Goal: Task Accomplishment & Management: Manage account settings

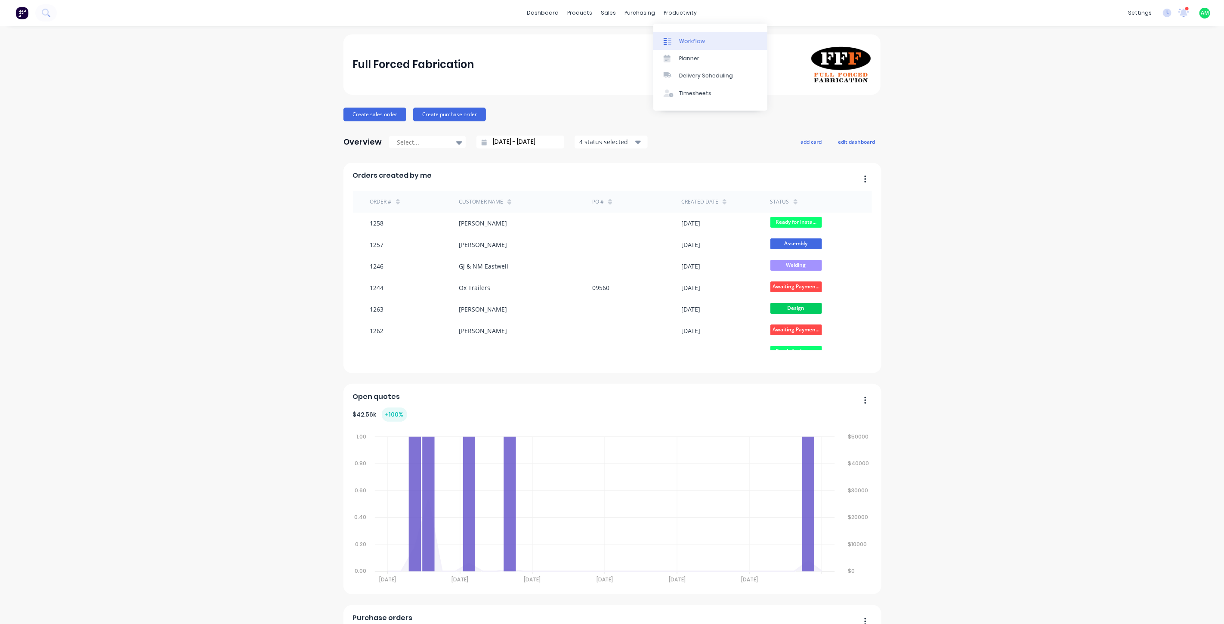
click at [486, 38] on div "Workflow" at bounding box center [692, 41] width 26 height 8
click at [611, 37] on icon at bounding box center [608, 41] width 8 height 8
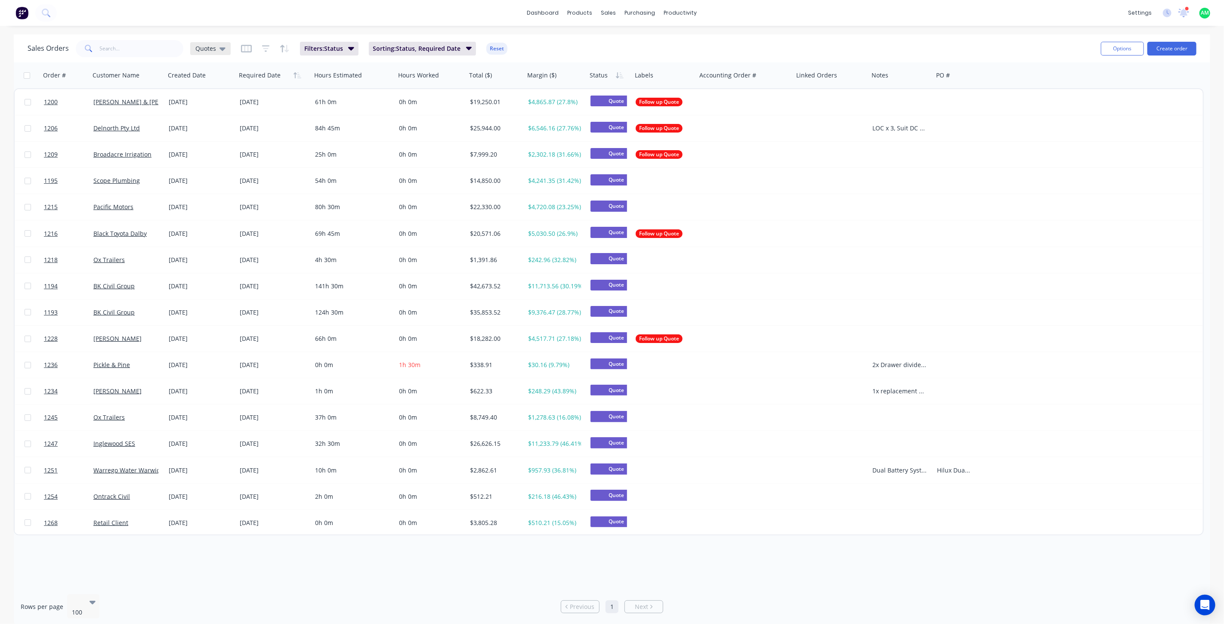
click at [209, 51] on span "Quotes" at bounding box center [205, 48] width 21 height 9
click at [213, 173] on button "All Status" at bounding box center [242, 173] width 98 height 10
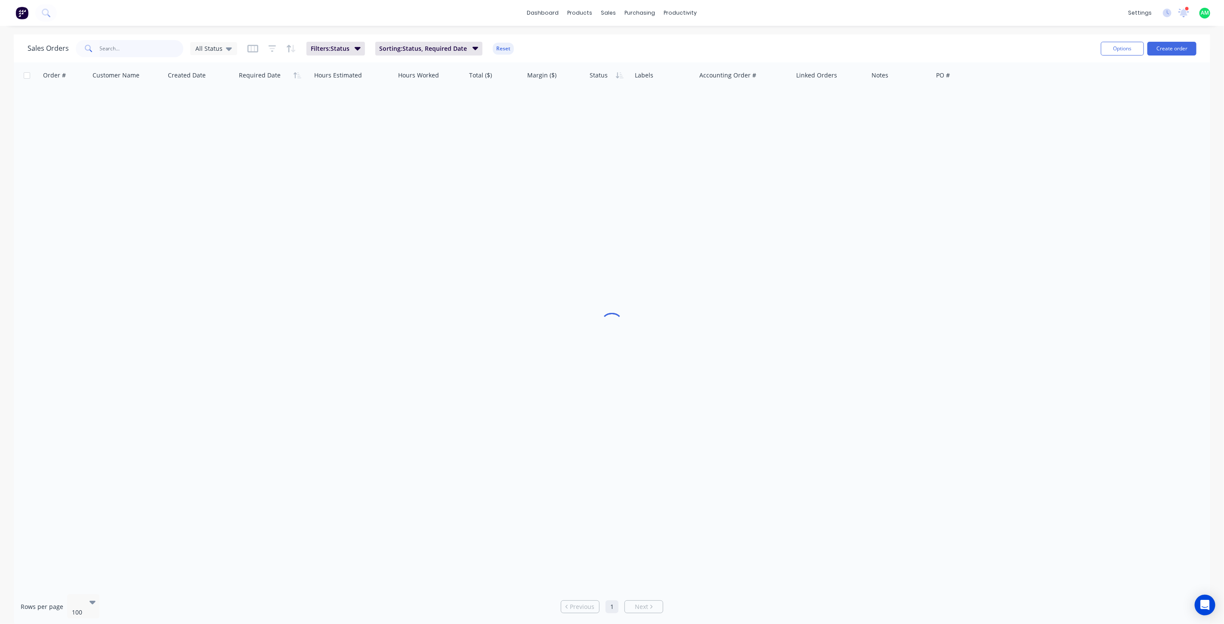
click at [138, 52] on input "text" at bounding box center [142, 48] width 84 height 17
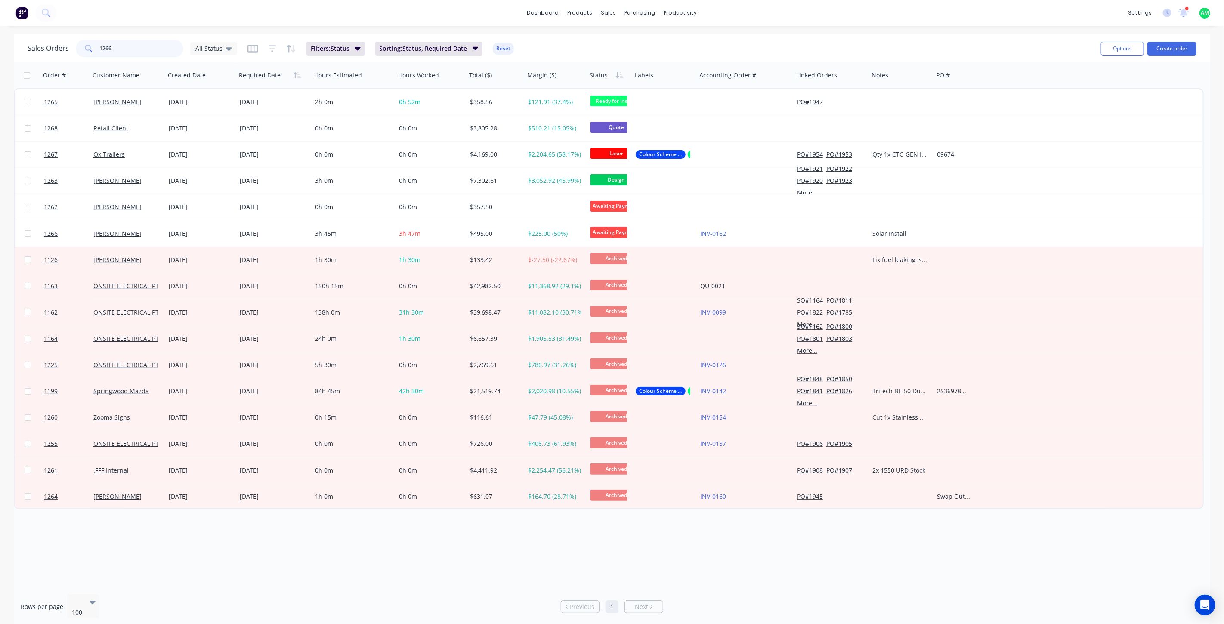
type input "1266"
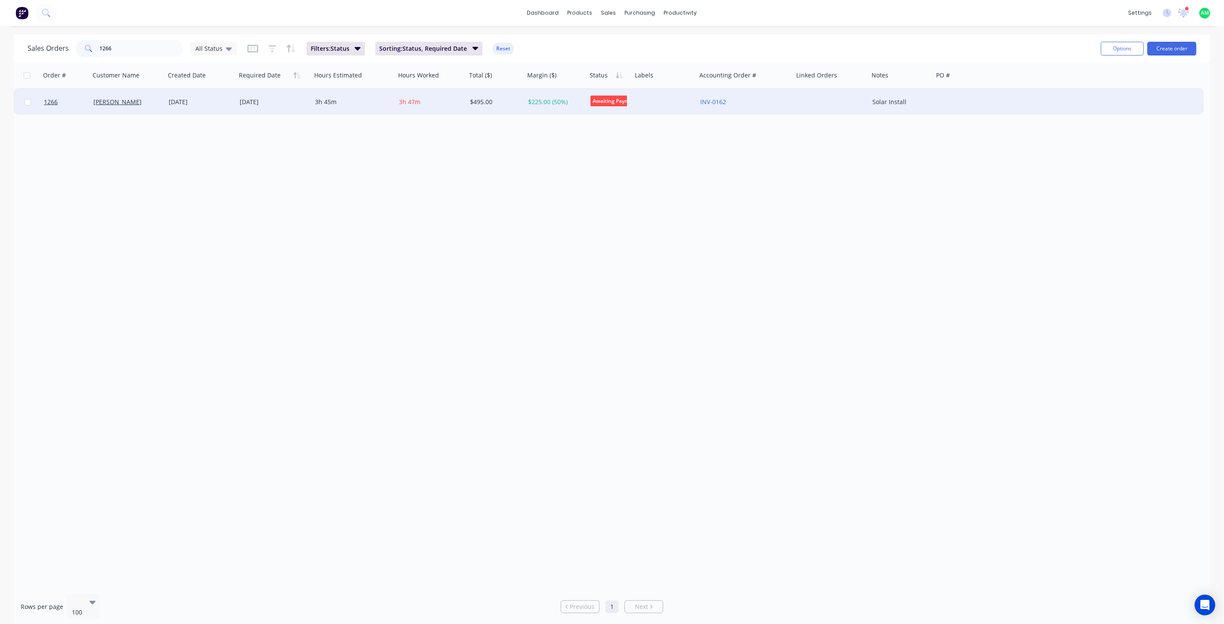
click at [21, 100] on div at bounding box center [28, 102] width 26 height 26
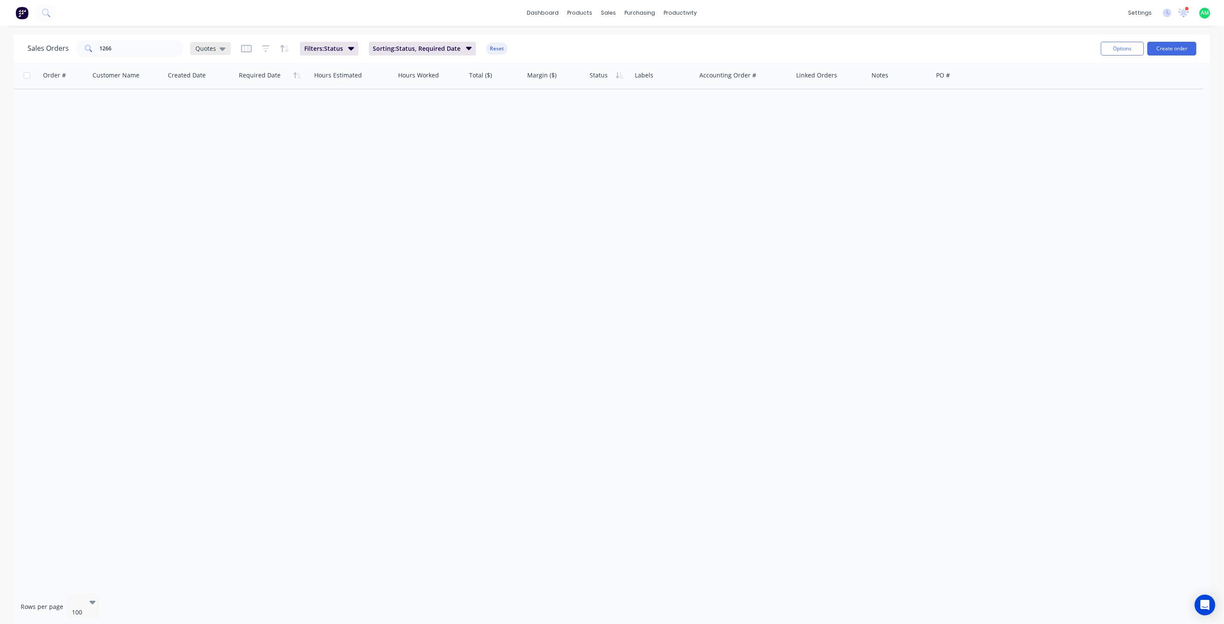
click at [214, 48] on span "Quotes" at bounding box center [205, 48] width 21 height 9
click at [213, 170] on button "All Status" at bounding box center [242, 173] width 98 height 10
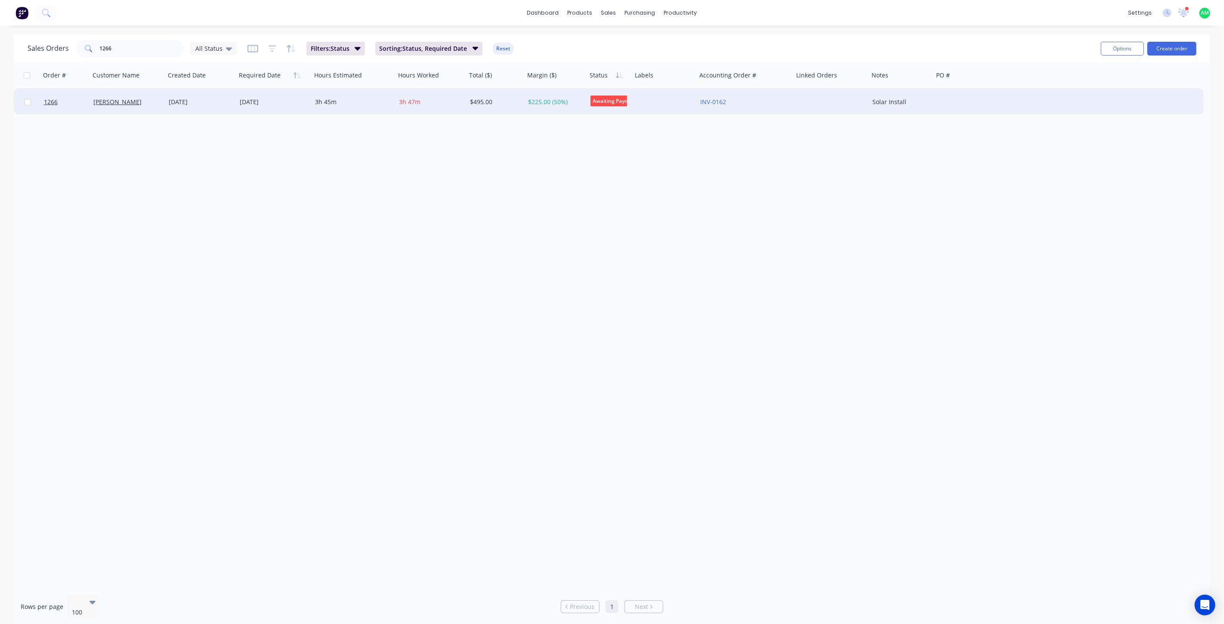
click at [28, 102] on input "checkbox" at bounding box center [28, 102] width 6 height 6
checkbox input "true"
click at [733, 48] on button "Options" at bounding box center [1122, 49] width 43 height 14
click at [733, 87] on div "Archive" at bounding box center [1096, 87] width 79 height 12
checkbox input "false"
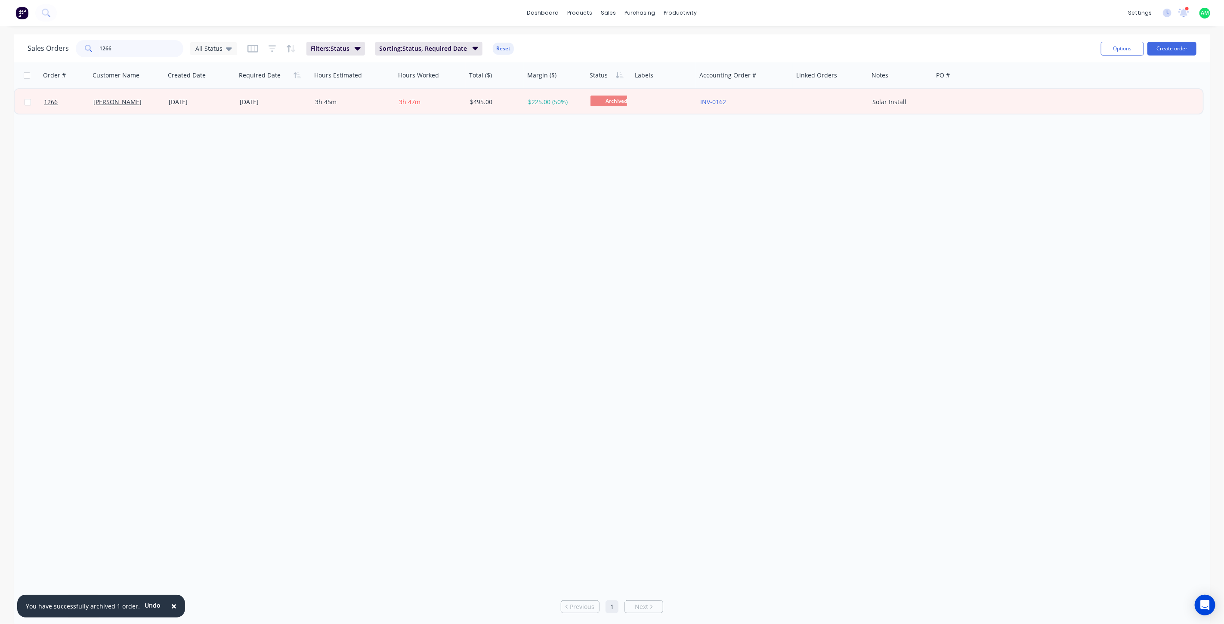
click at [114, 46] on input "1266" at bounding box center [142, 48] width 84 height 17
type input "1262"
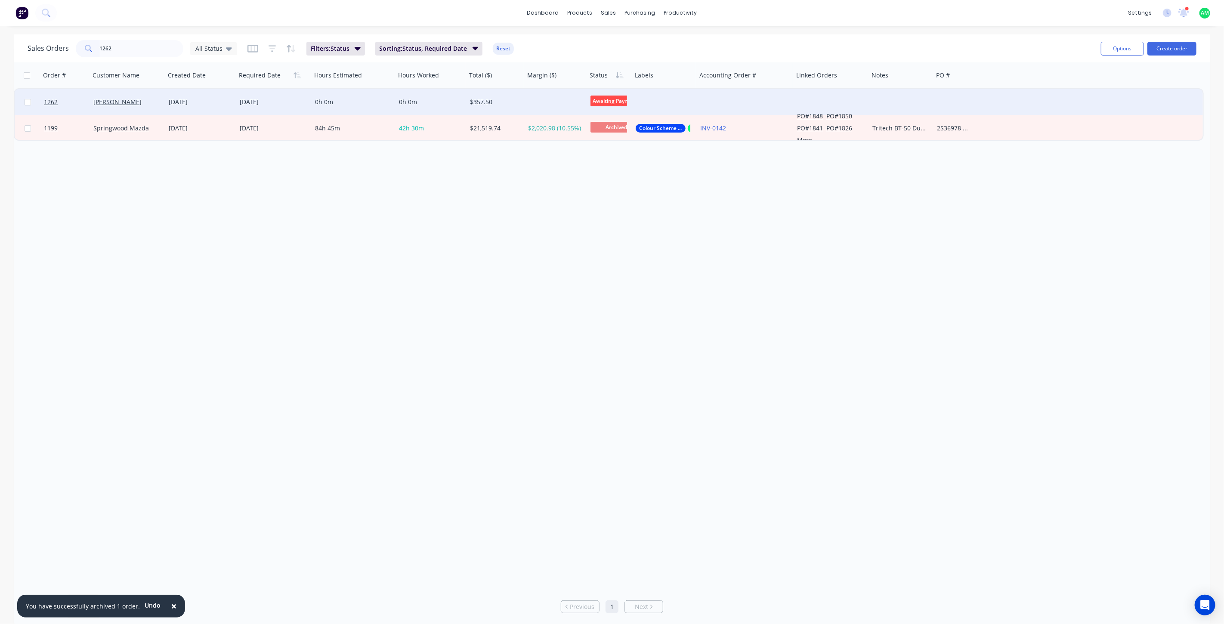
click at [117, 104] on div "Nathan" at bounding box center [125, 102] width 65 height 9
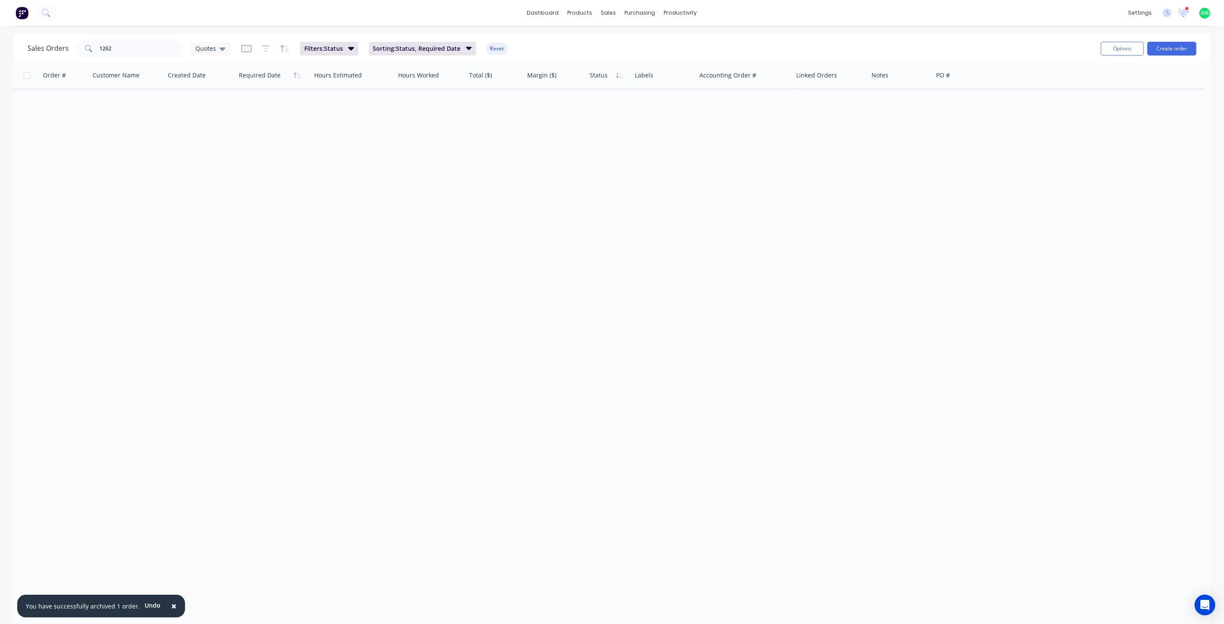
click at [231, 45] on div "Sales Orders 1262 Quotes Filters: Status Sorting: Status, Required Date Reset" at bounding box center [561, 48] width 1067 height 21
click at [222, 49] on icon at bounding box center [223, 48] width 6 height 3
click at [208, 168] on button "All Status" at bounding box center [242, 173] width 98 height 10
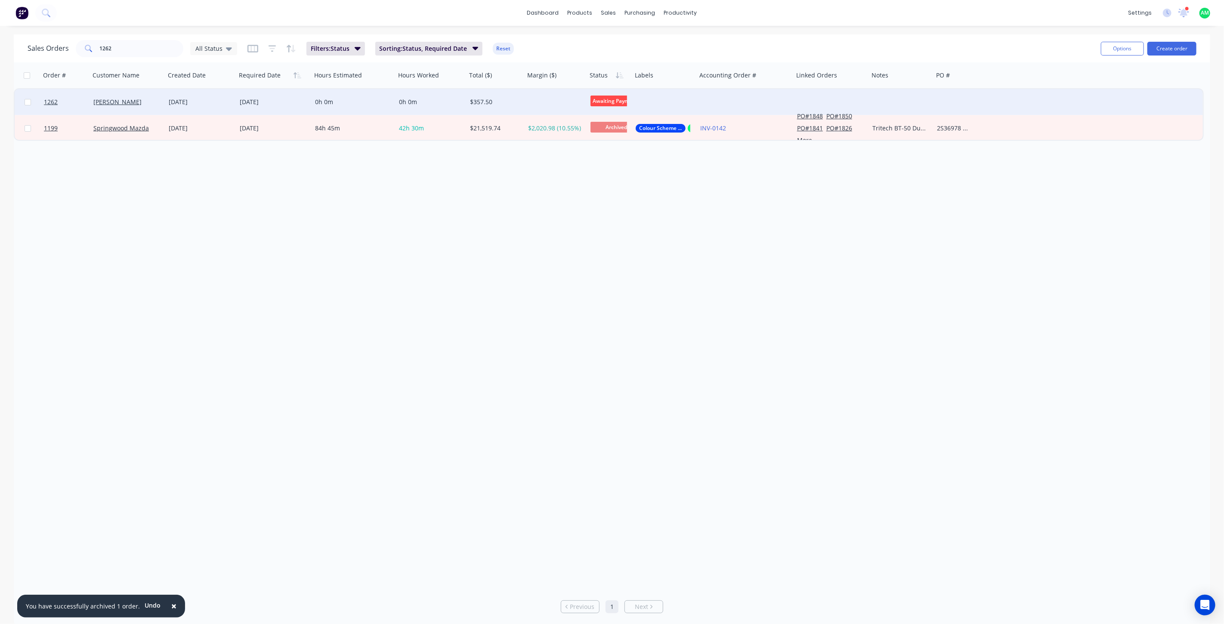
click at [27, 101] on input "checkbox" at bounding box center [28, 102] width 6 height 6
checkbox input "true"
click at [733, 46] on button "Options" at bounding box center [1122, 49] width 43 height 14
click at [733, 90] on div "Archive" at bounding box center [1096, 87] width 79 height 12
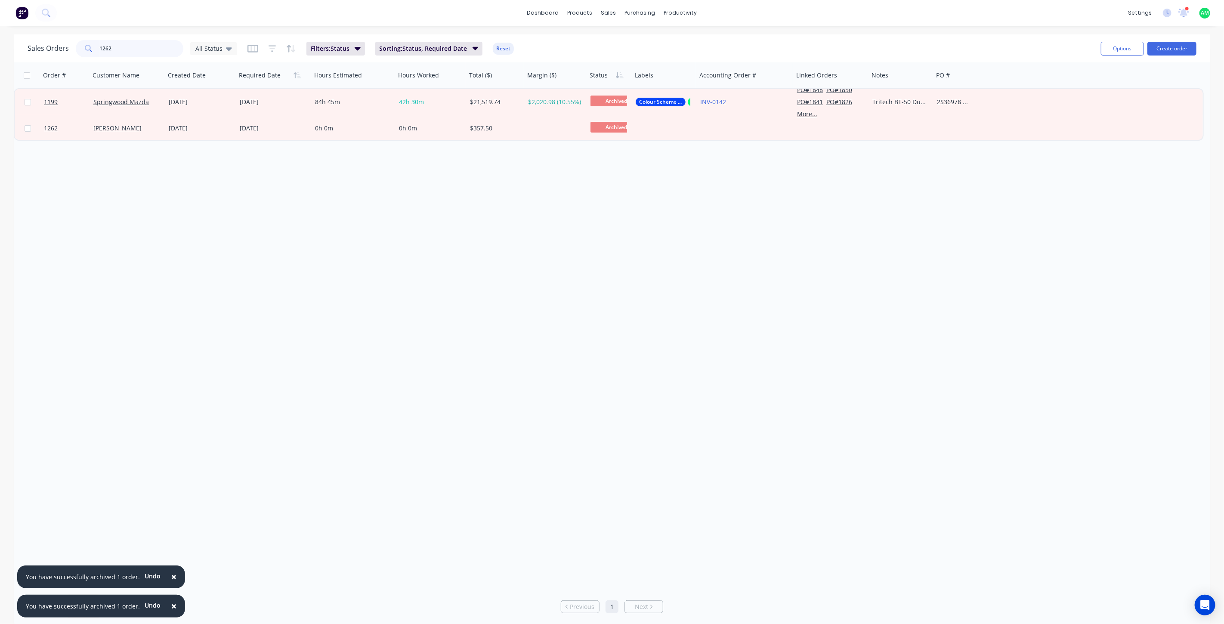
drag, startPoint x: 118, startPoint y: 49, endPoint x: 96, endPoint y: 49, distance: 22.4
click at [96, 49] on div "1262" at bounding box center [130, 48] width 108 height 17
type input "1238"
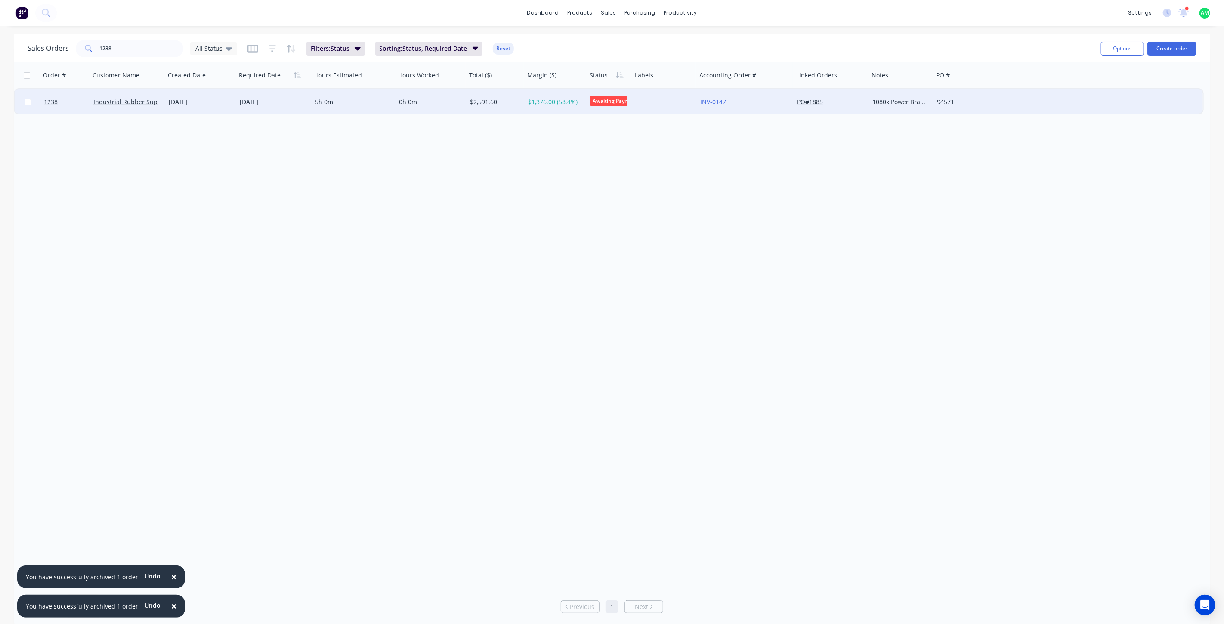
click at [27, 102] on input "checkbox" at bounding box center [28, 102] width 6 height 6
checkbox input "true"
click at [733, 53] on button "Options" at bounding box center [1122, 49] width 43 height 14
click at [733, 82] on div "Archive" at bounding box center [1096, 87] width 79 height 12
checkbox input "false"
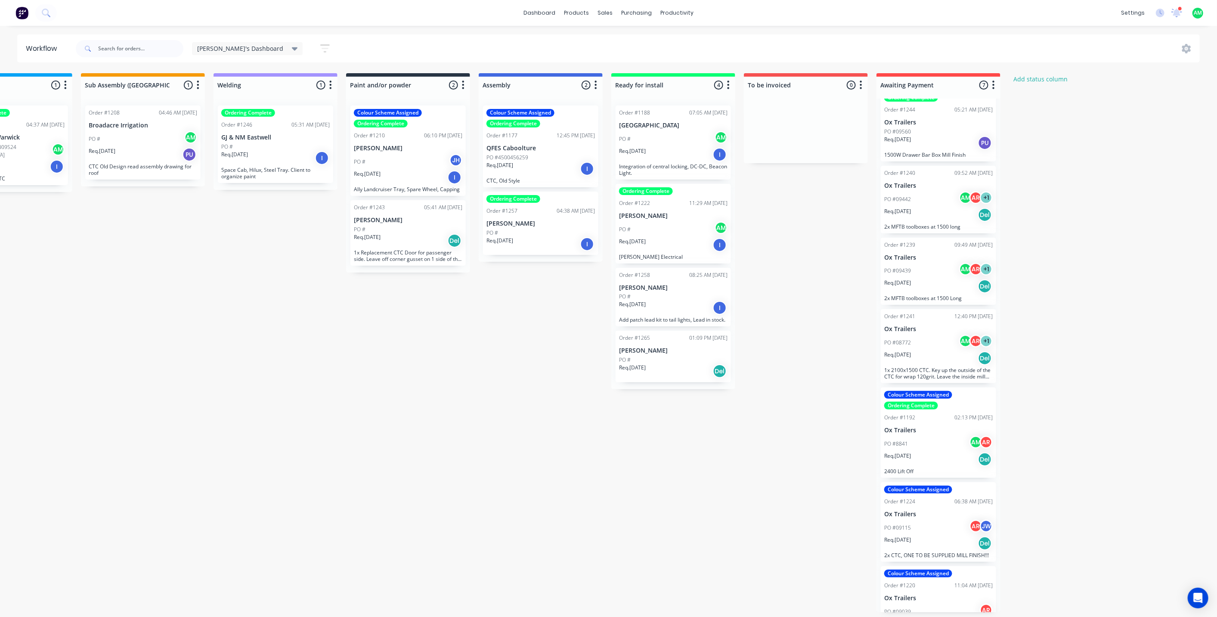
scroll to position [47, 0]
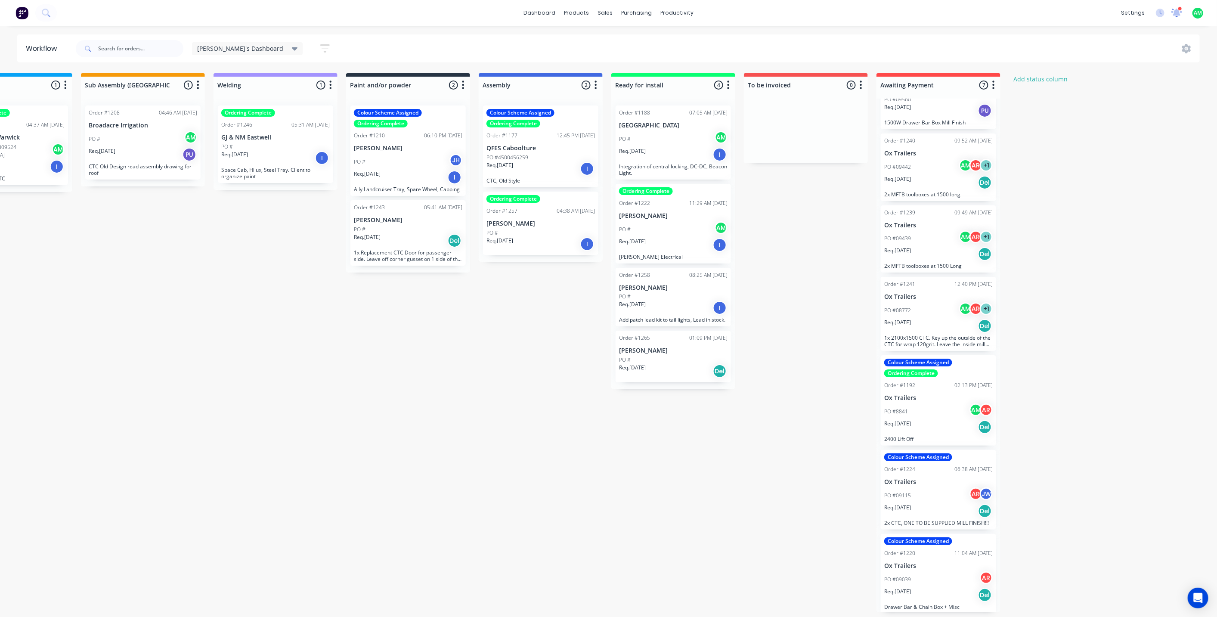
click at [1176, 15] on icon at bounding box center [1176, 12] width 8 height 8
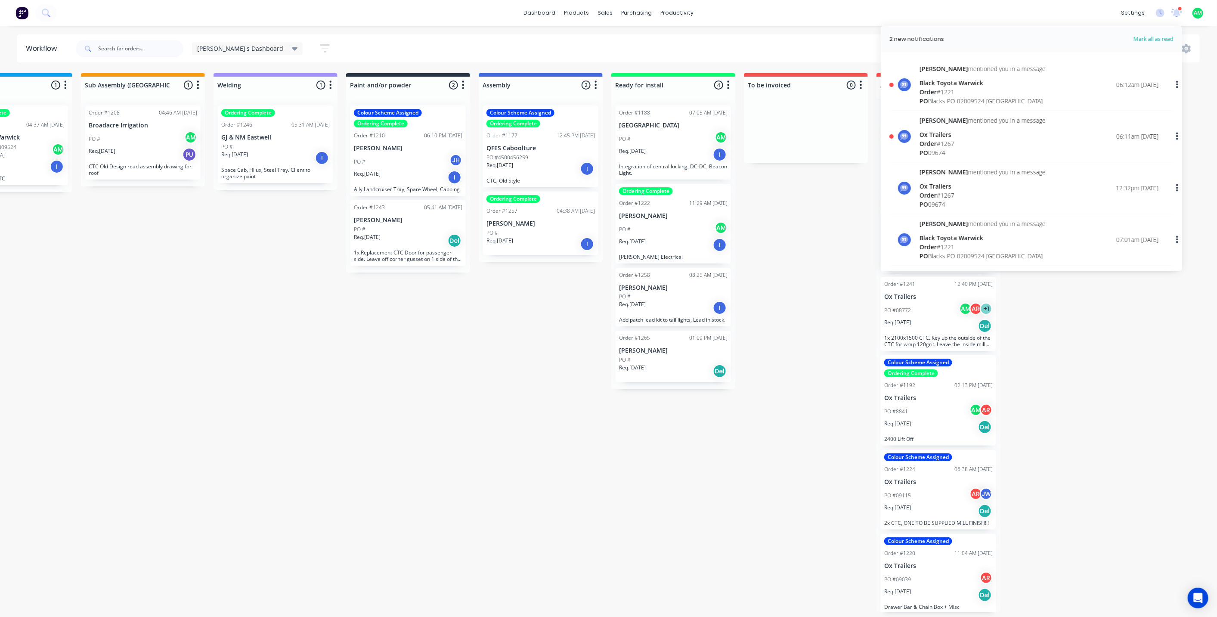
click at [928, 146] on span "Order" at bounding box center [927, 143] width 17 height 8
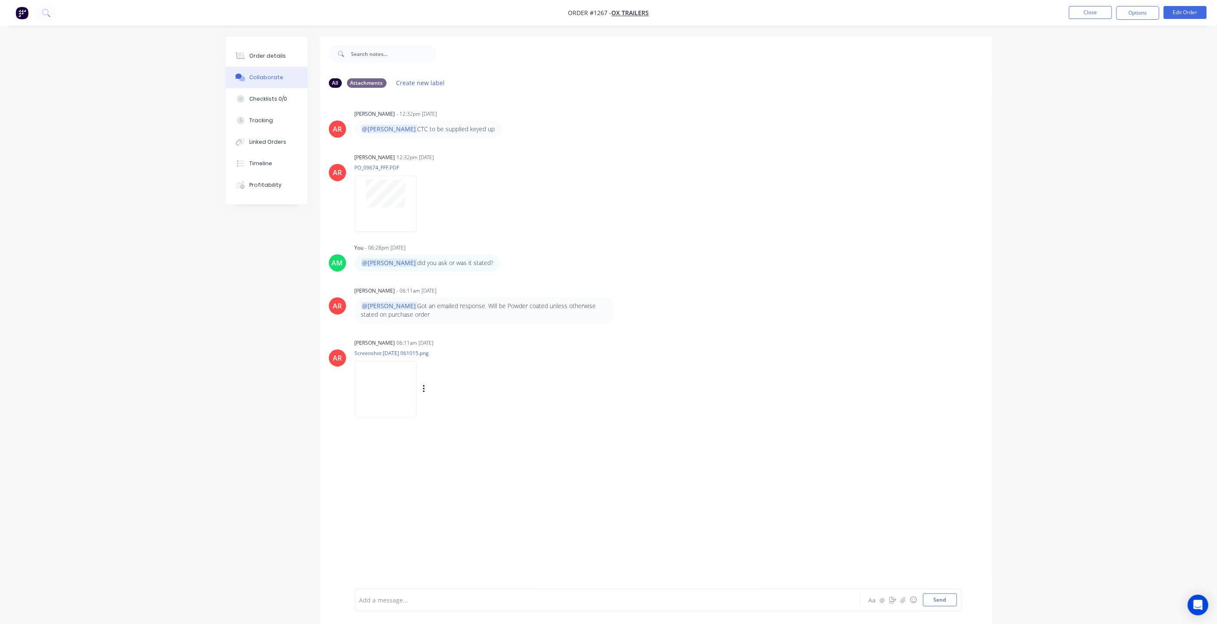
click at [387, 396] on img at bounding box center [386, 389] width 62 height 56
click at [1089, 12] on button "Close" at bounding box center [1090, 12] width 43 height 13
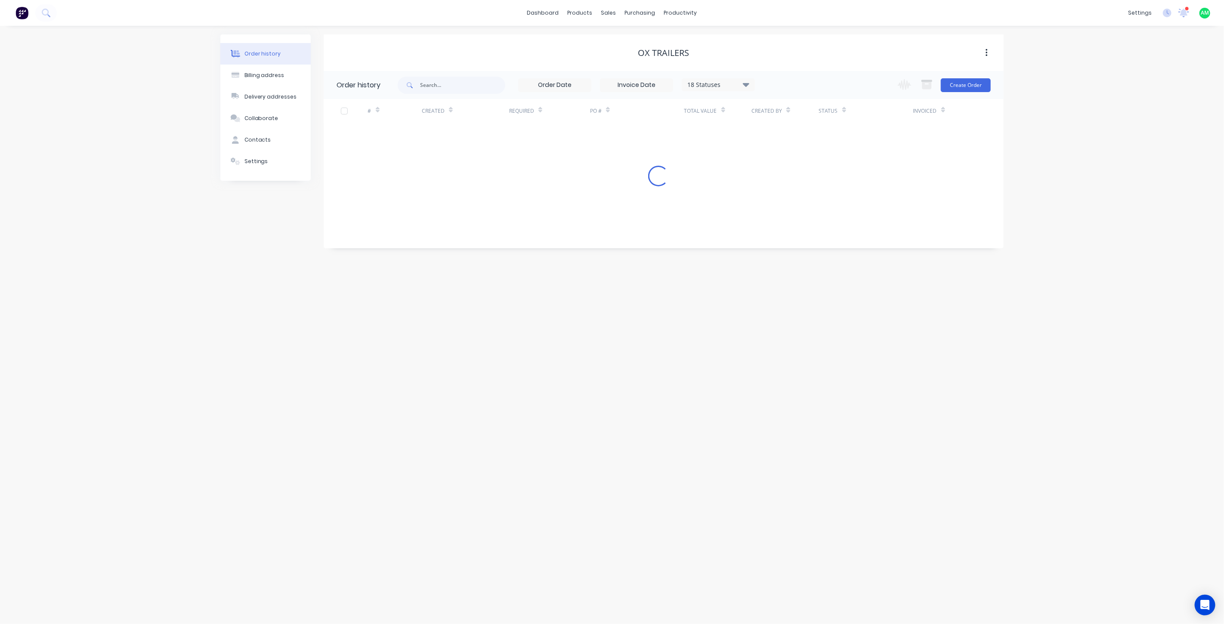
click at [1187, 9] on div at bounding box center [1187, 8] width 4 height 4
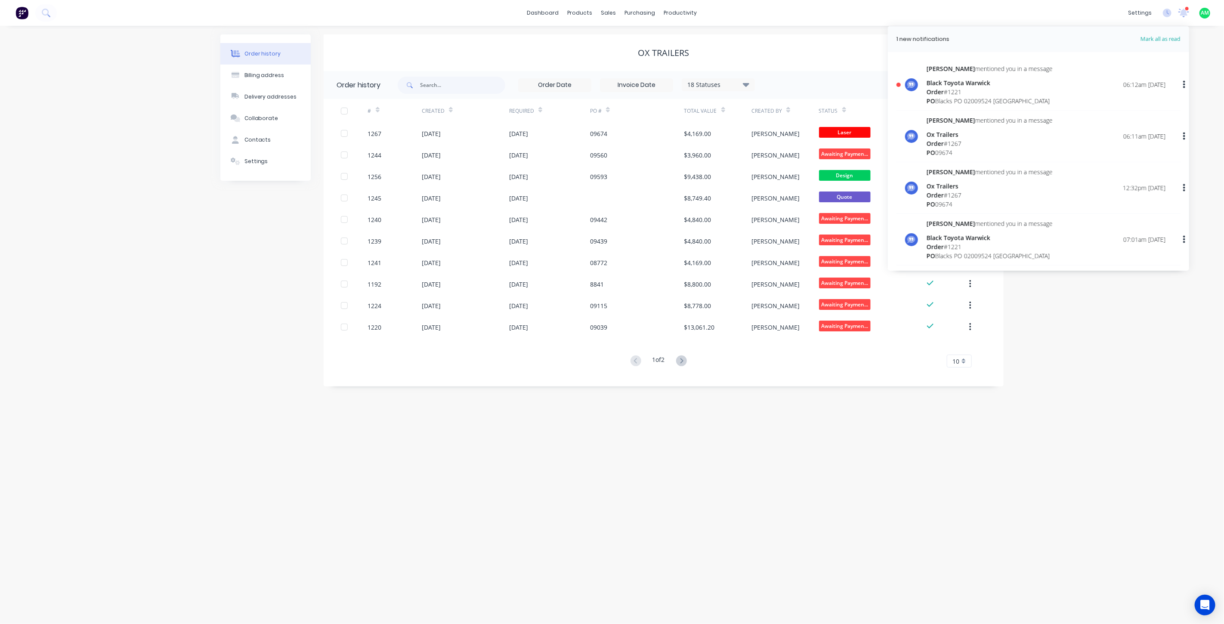
click at [944, 86] on div "Black Toyota Warwick" at bounding box center [990, 82] width 126 height 9
